Goal: Task Accomplishment & Management: Use online tool/utility

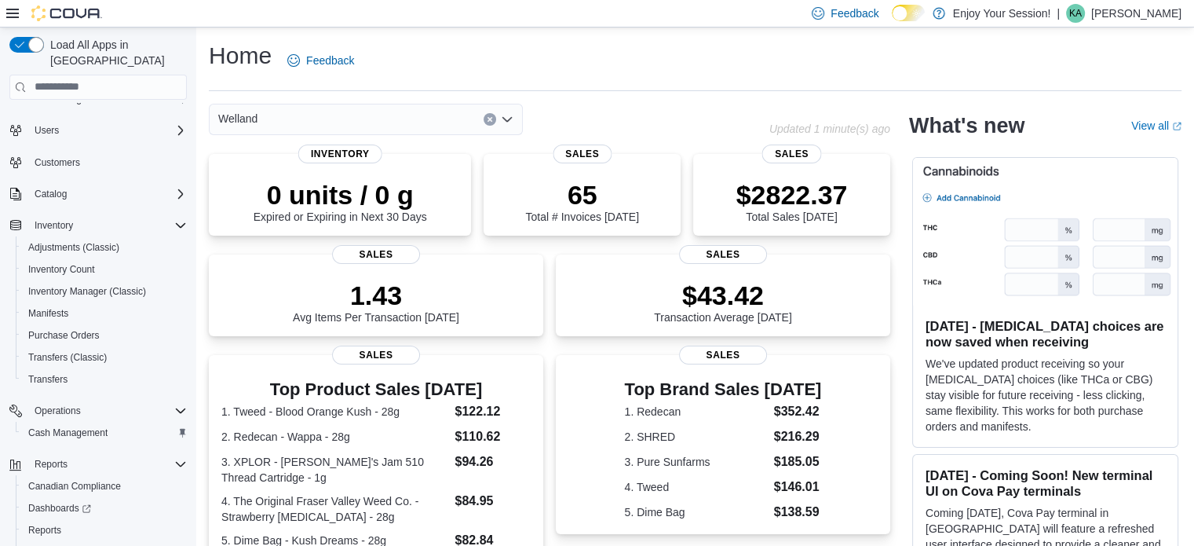
scroll to position [79, 0]
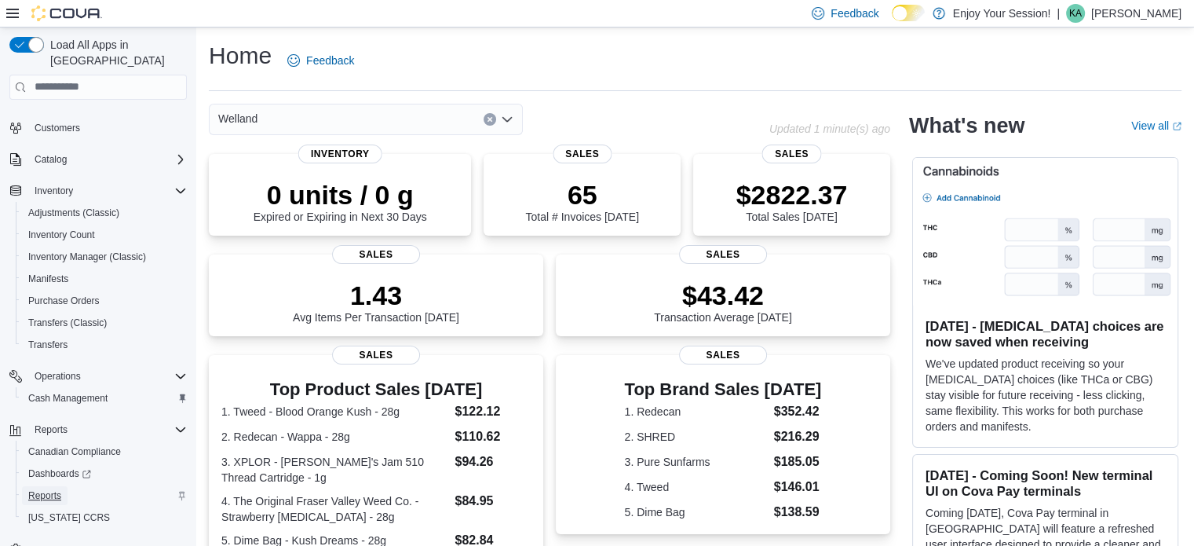
click at [47, 489] on span "Reports" at bounding box center [44, 495] width 33 height 13
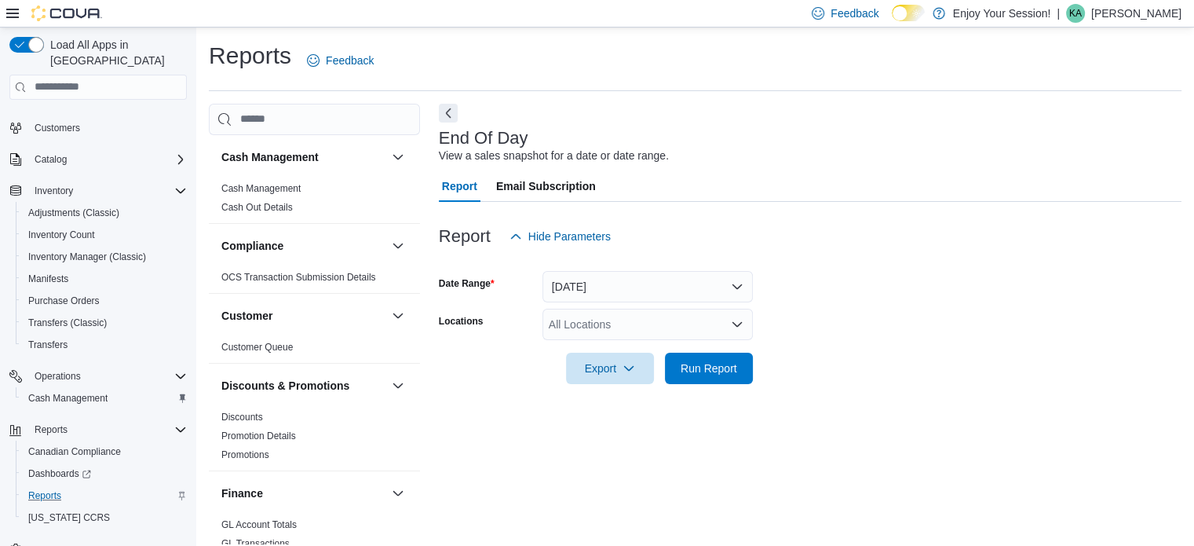
scroll to position [10, 0]
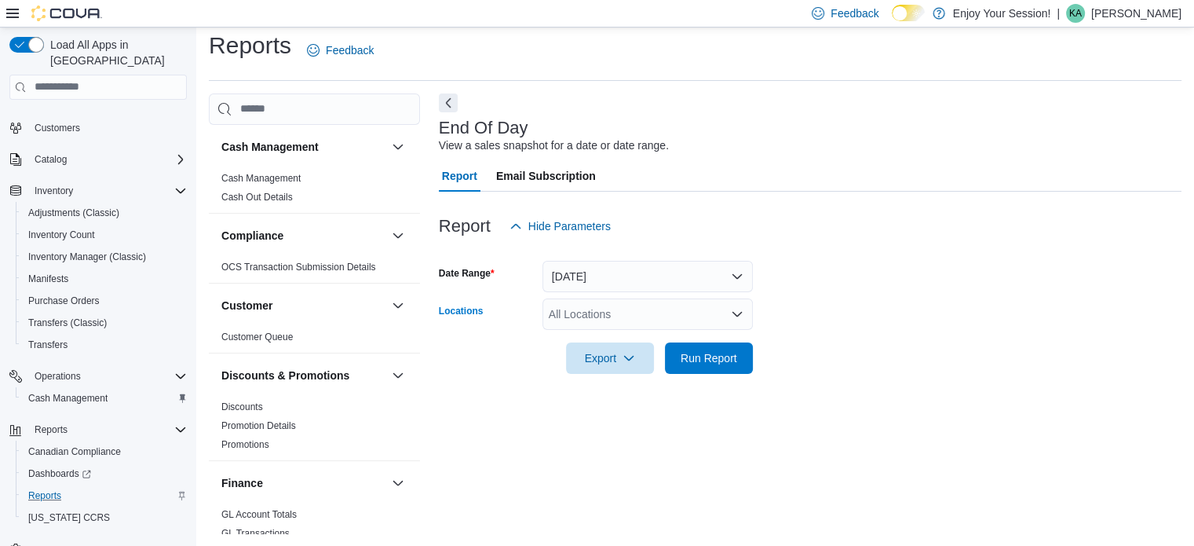
click at [642, 306] on div "All Locations" at bounding box center [648, 313] width 210 height 31
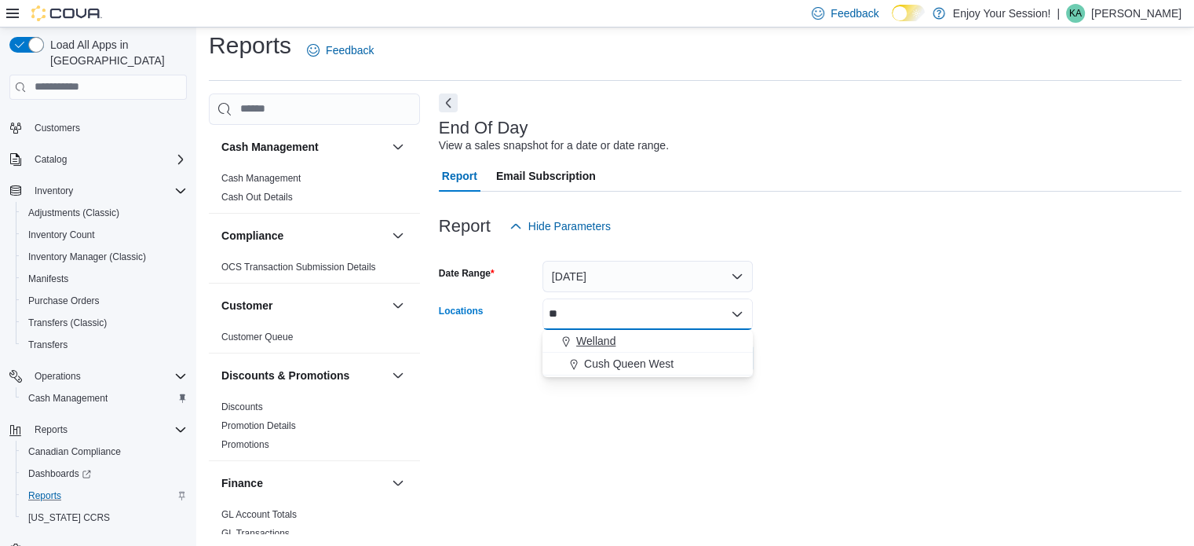
type input "**"
click at [605, 342] on span "Welland" at bounding box center [595, 341] width 39 height 16
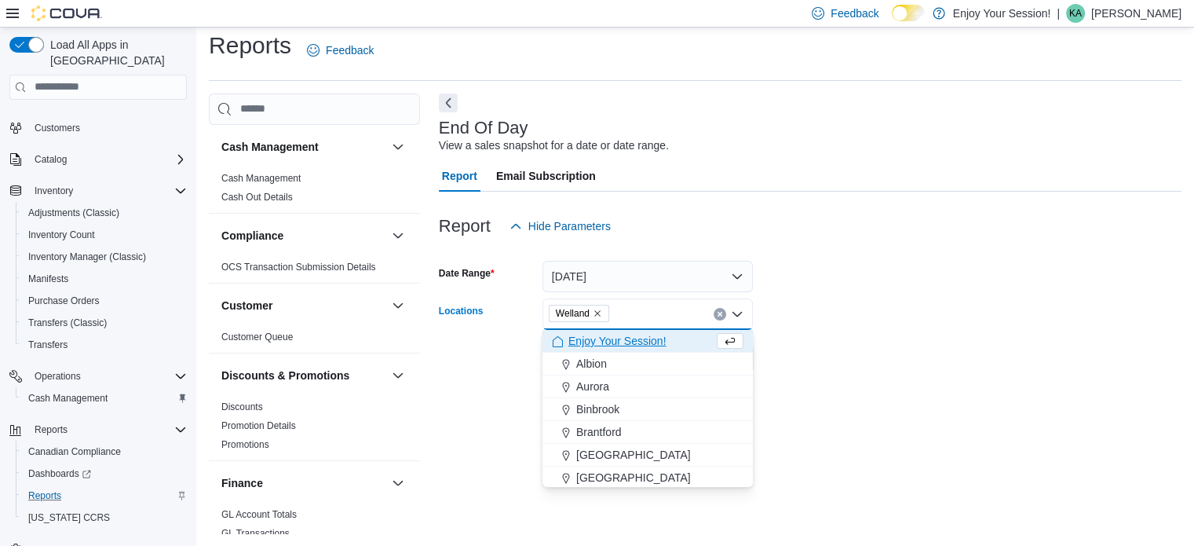
click at [1008, 327] on form "Date Range [DATE] Locations [GEOGRAPHIC_DATA] Combo box. Selected. [GEOGRAPHIC_…" at bounding box center [810, 308] width 743 height 132
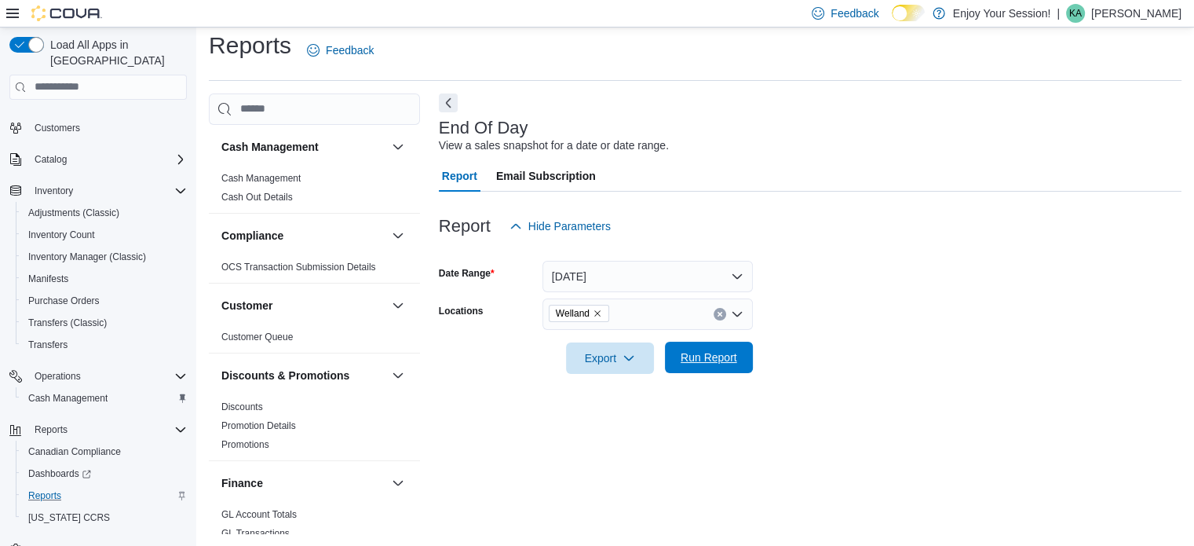
click at [708, 348] on span "Run Report" at bounding box center [708, 357] width 69 height 31
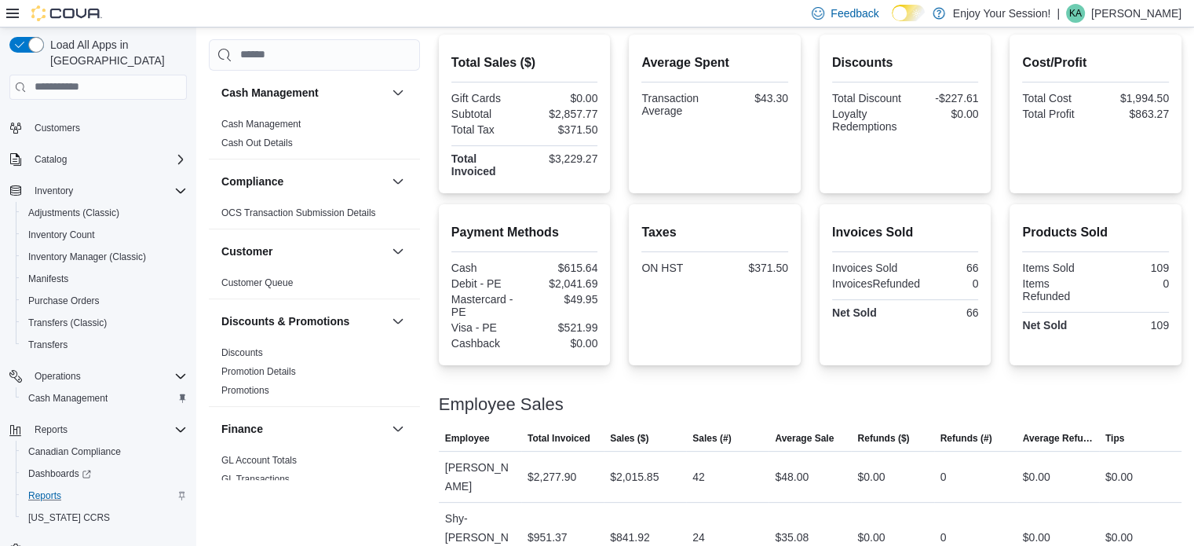
scroll to position [133, 0]
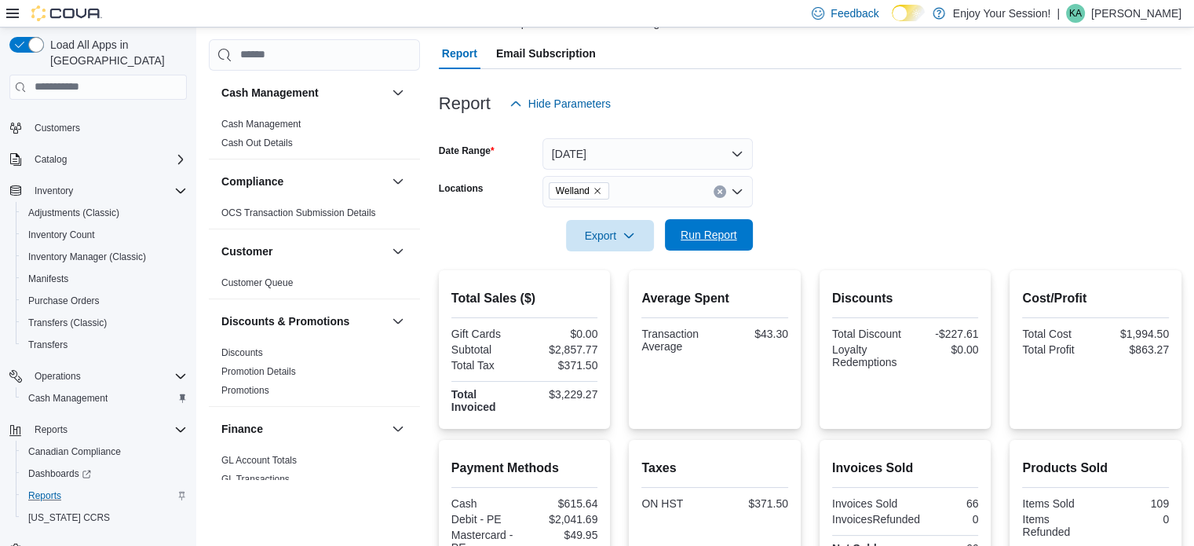
click at [711, 233] on span "Run Report" at bounding box center [709, 235] width 57 height 16
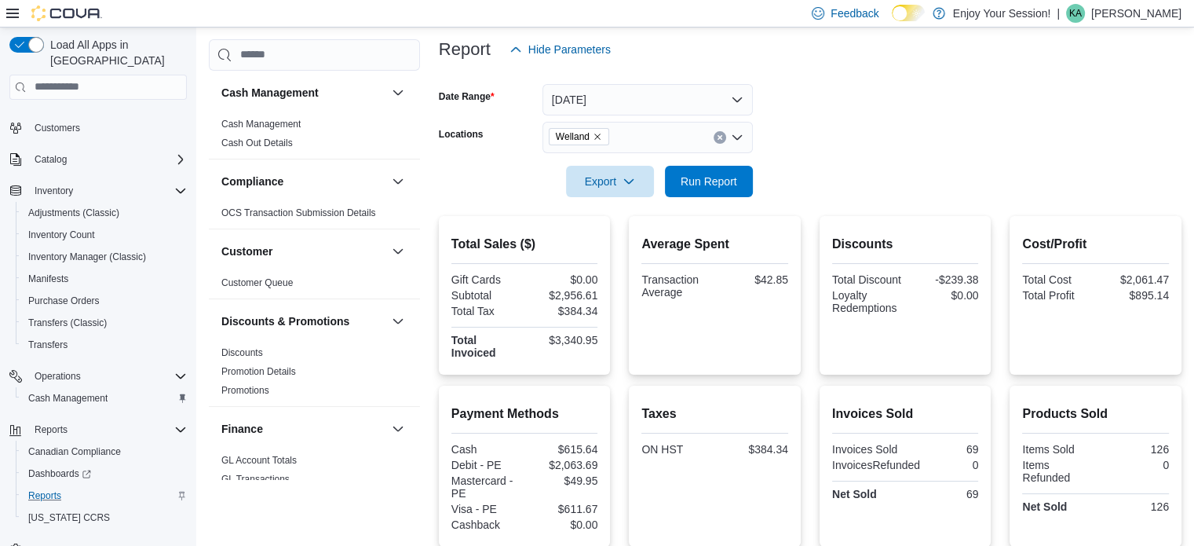
scroll to position [184, 0]
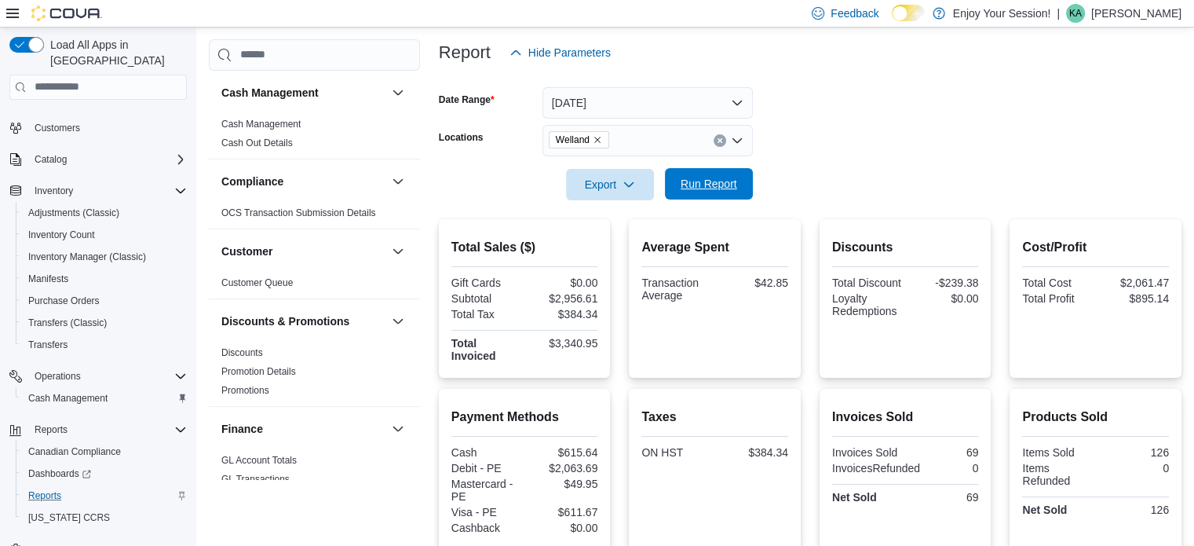
drag, startPoint x: 716, startPoint y: 188, endPoint x: 707, endPoint y: 184, distance: 10.2
click at [716, 188] on span "Run Report" at bounding box center [709, 184] width 57 height 16
click at [738, 176] on span "Run Report" at bounding box center [708, 183] width 69 height 31
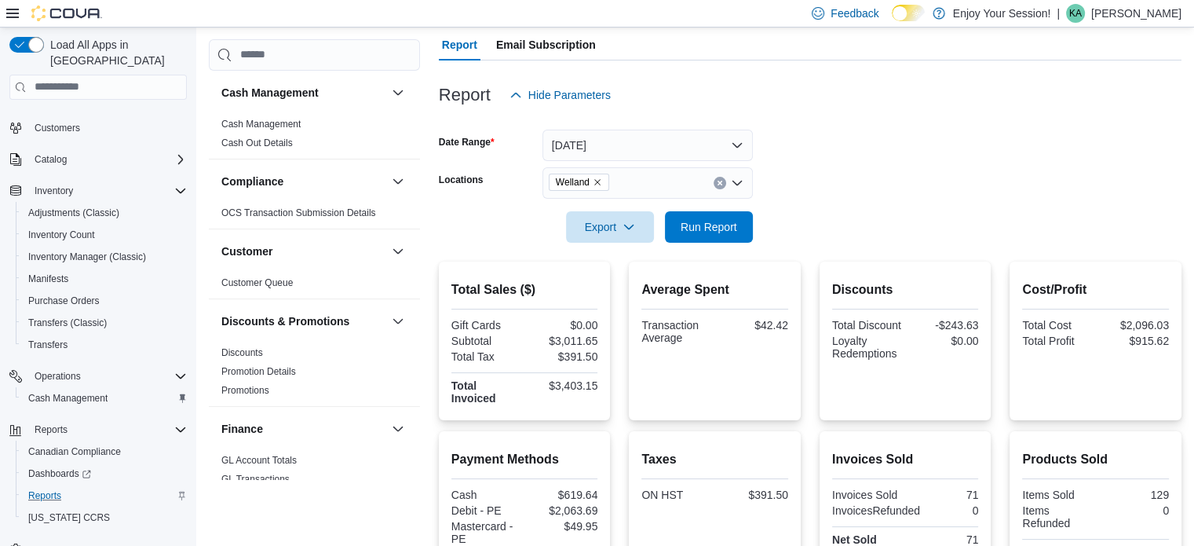
scroll to position [0, 0]
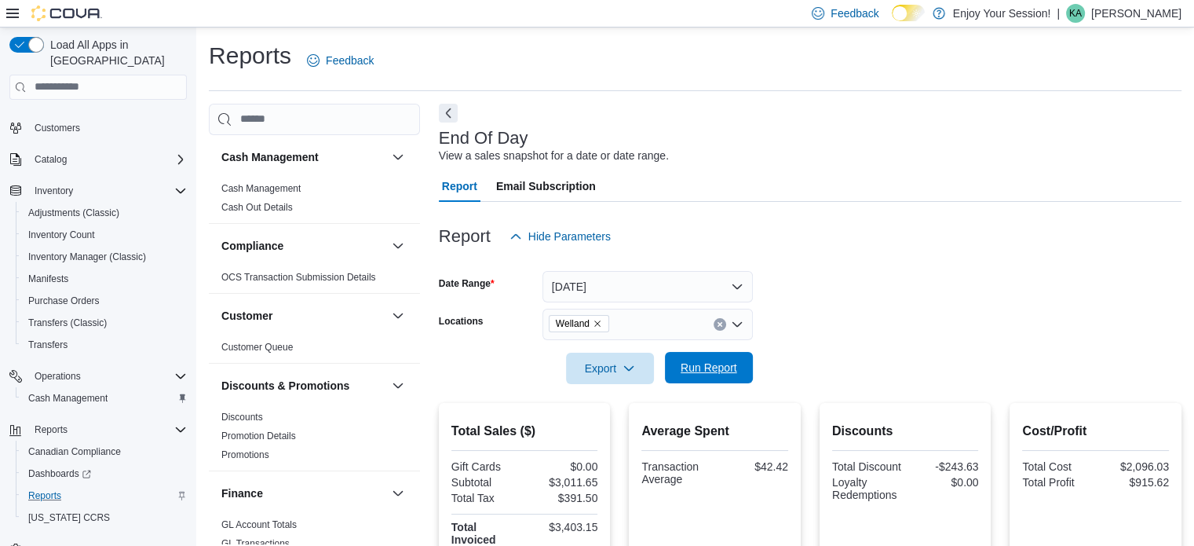
click at [716, 362] on span "Run Report" at bounding box center [709, 368] width 57 height 16
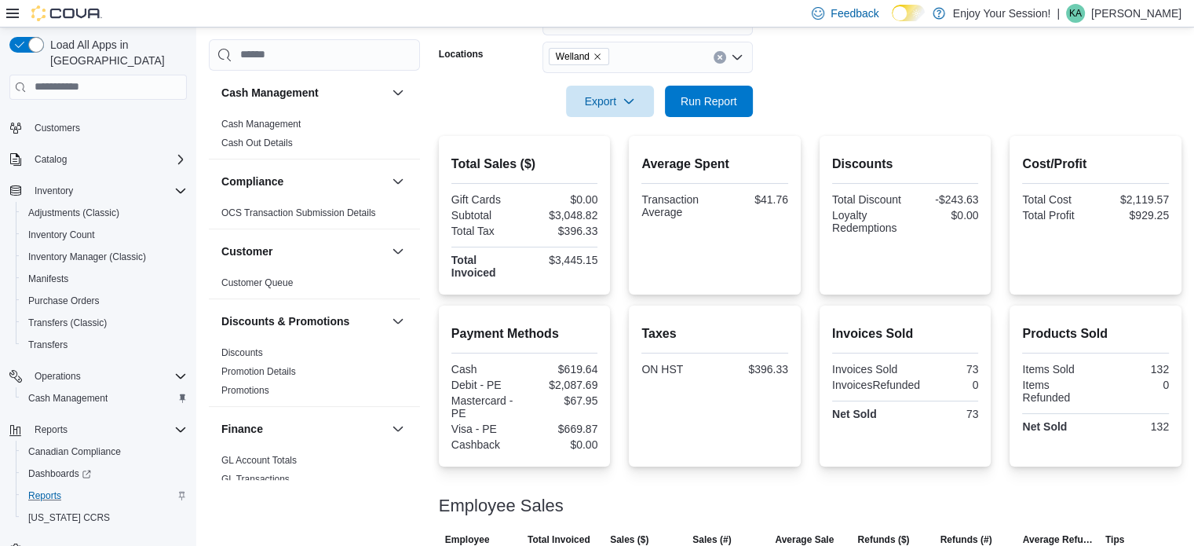
scroll to position [419, 0]
